Goal: Task Accomplishment & Management: Use online tool/utility

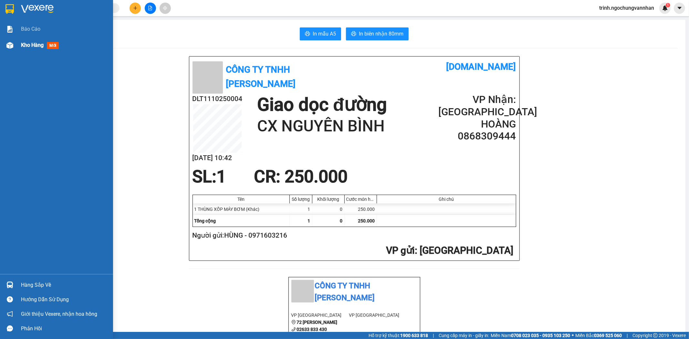
click at [16, 48] on div "Kho hàng mới" at bounding box center [56, 45] width 113 height 16
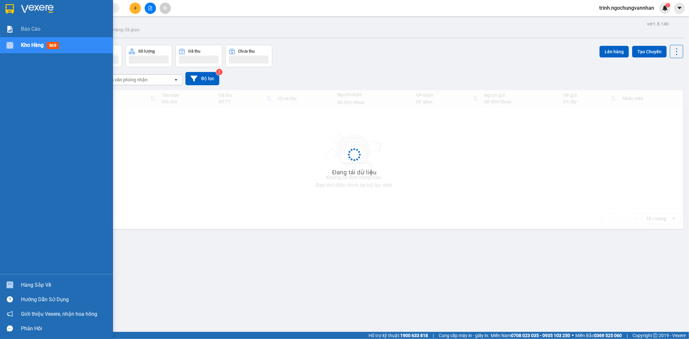
click at [16, 48] on div "Kho hàng mới" at bounding box center [56, 45] width 113 height 16
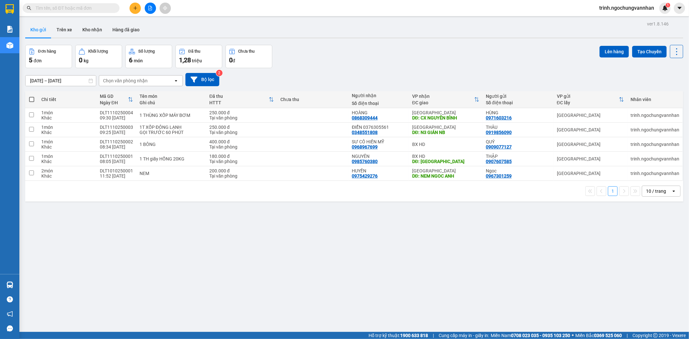
click at [34, 100] on label at bounding box center [31, 99] width 6 height 6
click at [32, 96] on input "checkbox" at bounding box center [32, 96] width 0 height 0
checkbox input "true"
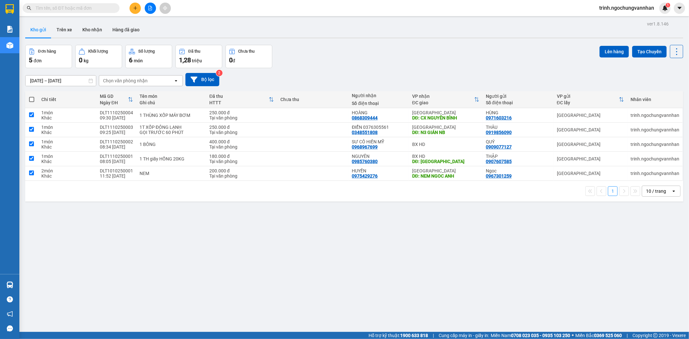
checkbox input "true"
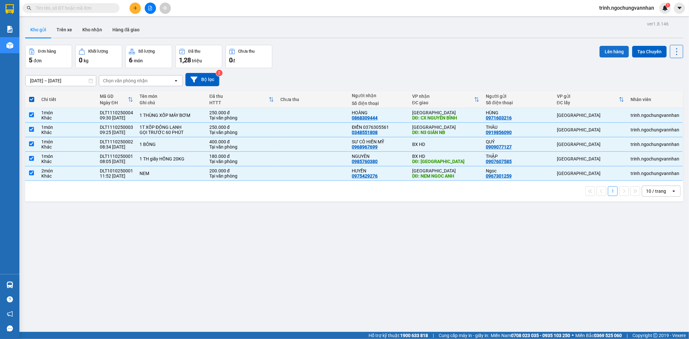
click at [606, 48] on button "Lên hàng" at bounding box center [614, 52] width 29 height 12
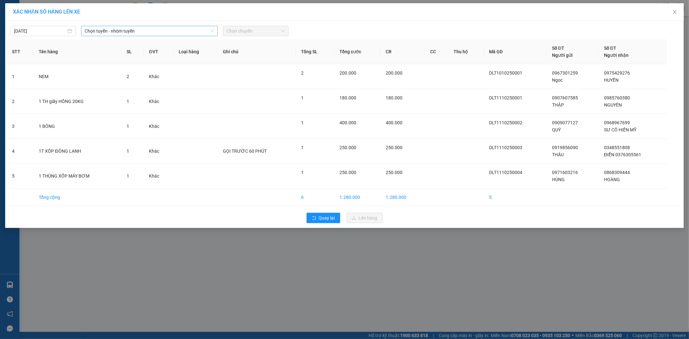
click at [115, 27] on span "Chọn tuyến - nhóm tuyến" at bounding box center [149, 31] width 129 height 10
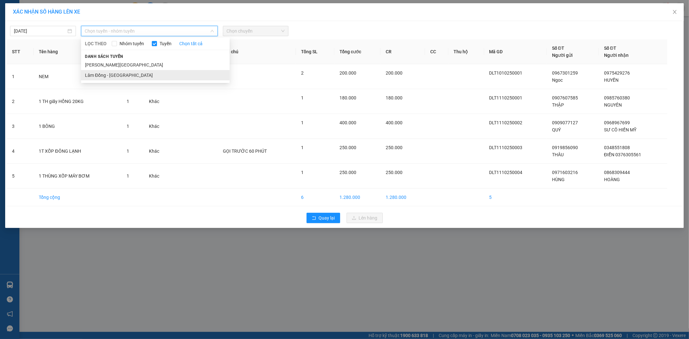
click at [115, 75] on li "Lâm Đồng - [GEOGRAPHIC_DATA]" at bounding box center [155, 75] width 149 height 10
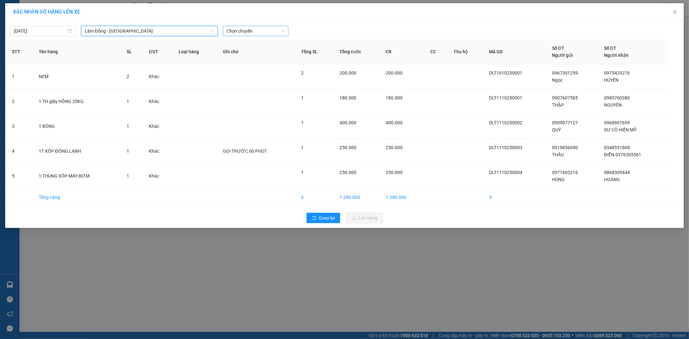
click at [237, 36] on span "Chọn chuyến" at bounding box center [256, 31] width 58 height 10
click at [237, 52] on div "09:00 - 49B-004.36" at bounding box center [252, 54] width 50 height 7
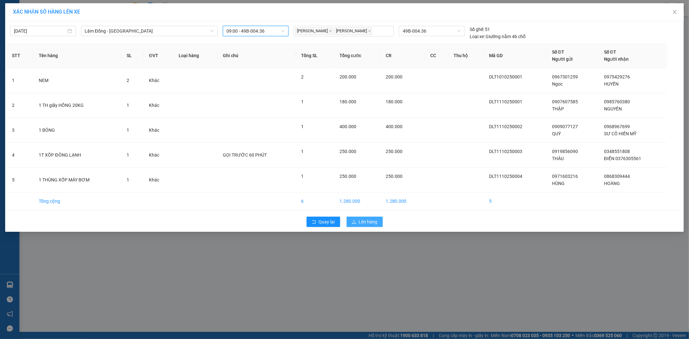
click at [371, 222] on span "Lên hàng" at bounding box center [368, 221] width 19 height 7
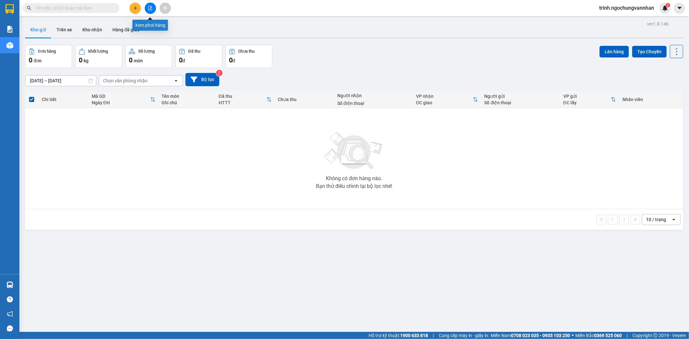
click at [150, 4] on button at bounding box center [150, 8] width 11 height 11
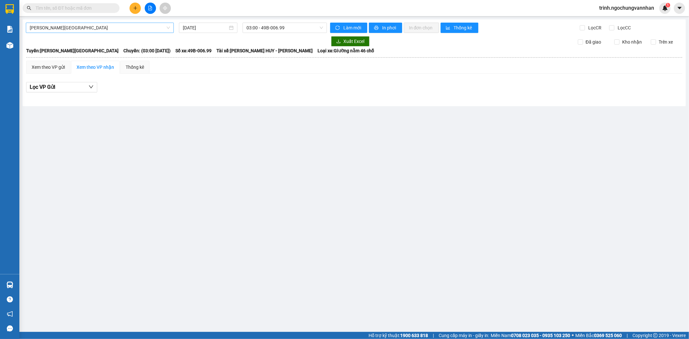
click at [72, 25] on span "[PERSON_NAME][GEOGRAPHIC_DATA]" at bounding box center [100, 28] width 140 height 10
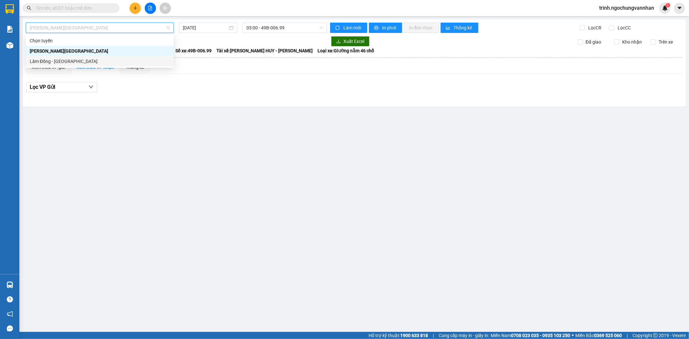
click at [69, 63] on div "Lâm Đồng - [GEOGRAPHIC_DATA]" at bounding box center [100, 61] width 140 height 7
type input "[DATE]"
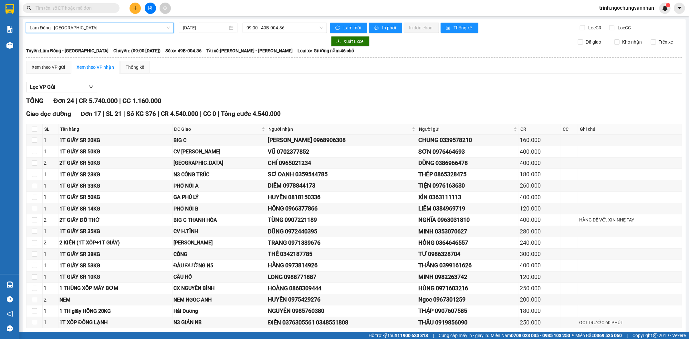
click at [69, 92] on div at bounding box center [354, 92] width 656 height 0
click at [67, 90] on button "Lọc VP Gửi" at bounding box center [61, 87] width 71 height 10
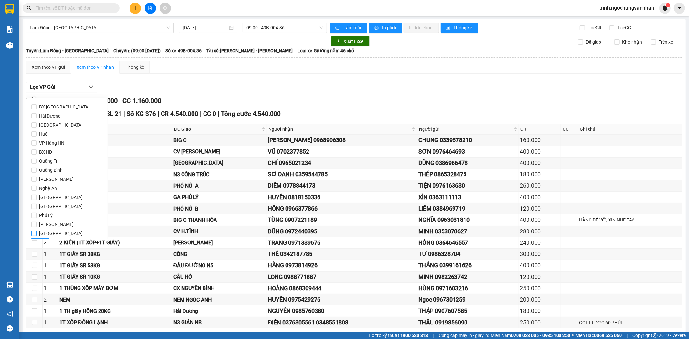
click at [35, 236] on input "[GEOGRAPHIC_DATA]" at bounding box center [33, 233] width 5 height 5
checkbox input "true"
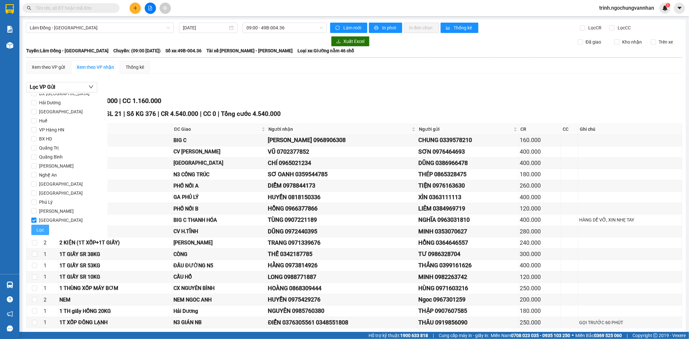
click at [39, 231] on span "Lọc" at bounding box center [40, 230] width 7 height 7
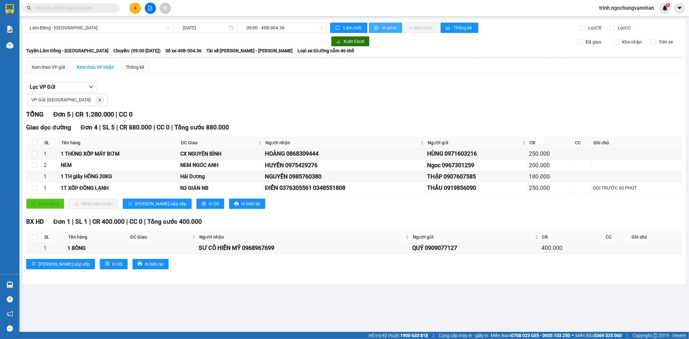
click at [390, 26] on span "In phơi" at bounding box center [389, 27] width 15 height 7
